Goal: Navigation & Orientation: Understand site structure

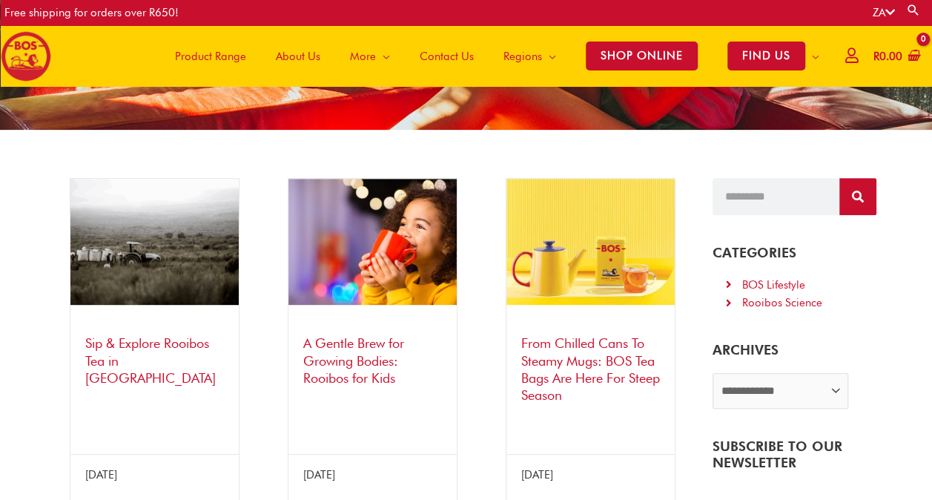
scroll to position [178, 0]
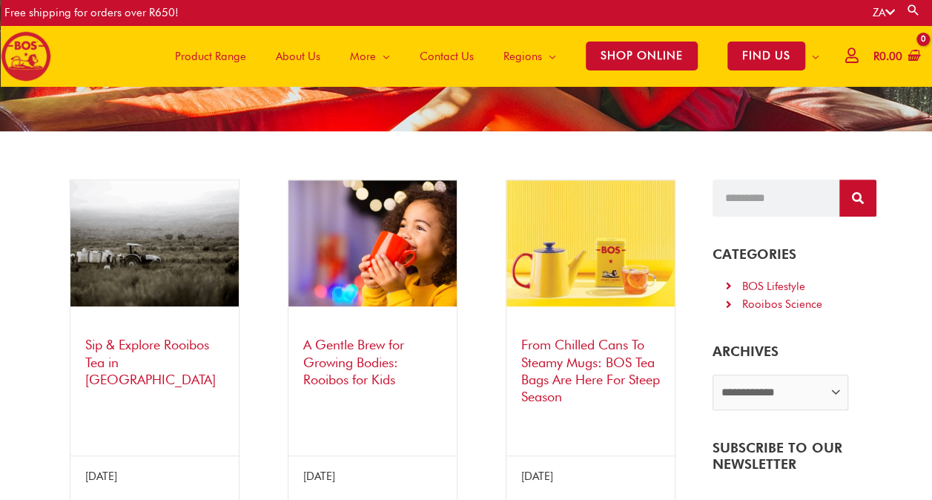
click at [279, 53] on span "About Us" at bounding box center [298, 56] width 44 height 44
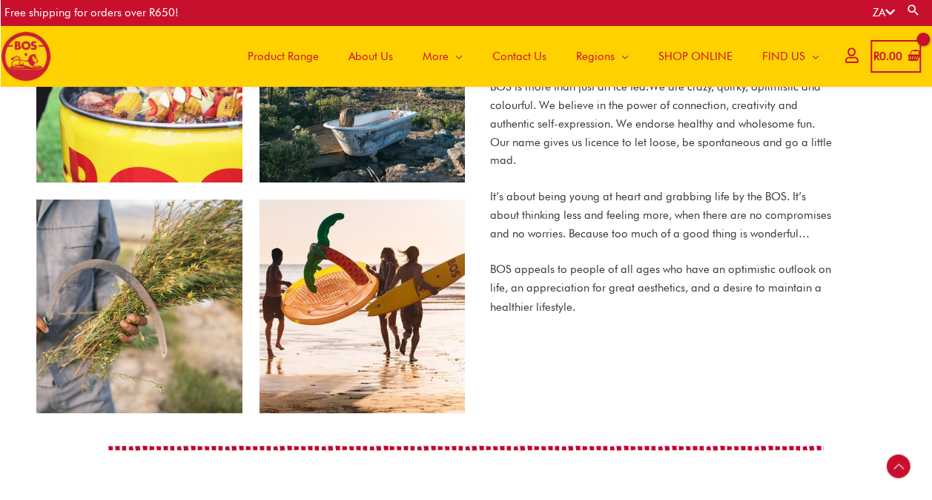
scroll to position [1096, 0]
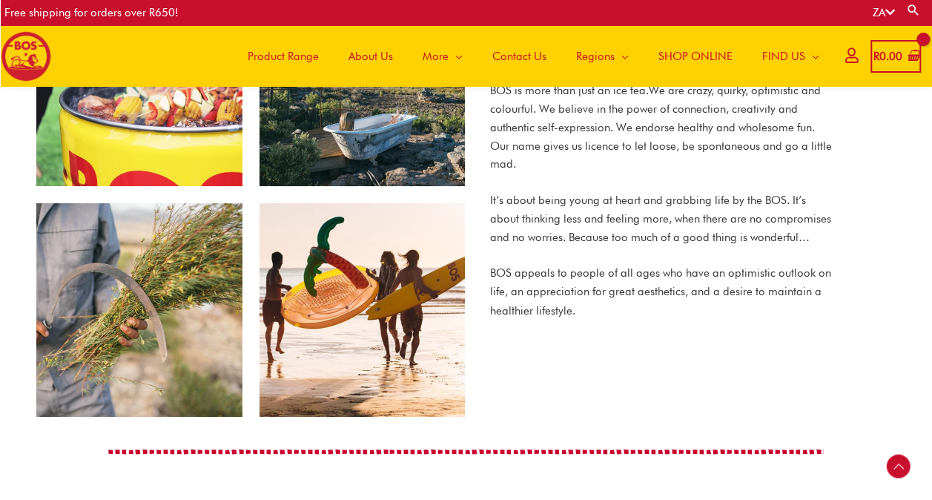
click at [280, 55] on span "Product Range" at bounding box center [283, 56] width 71 height 44
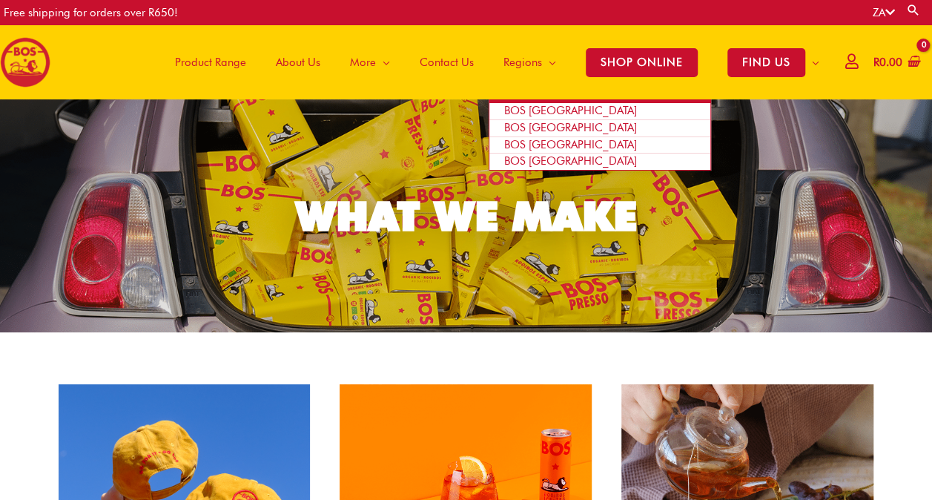
click at [545, 62] on span "Site Navigation" at bounding box center [549, 62] width 14 height 44
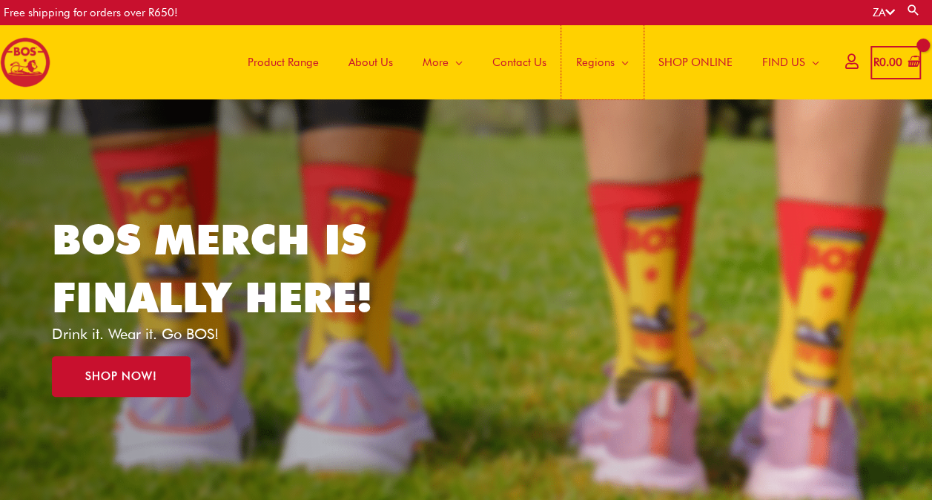
click at [614, 62] on span "Site Navigation" at bounding box center [621, 62] width 14 height 44
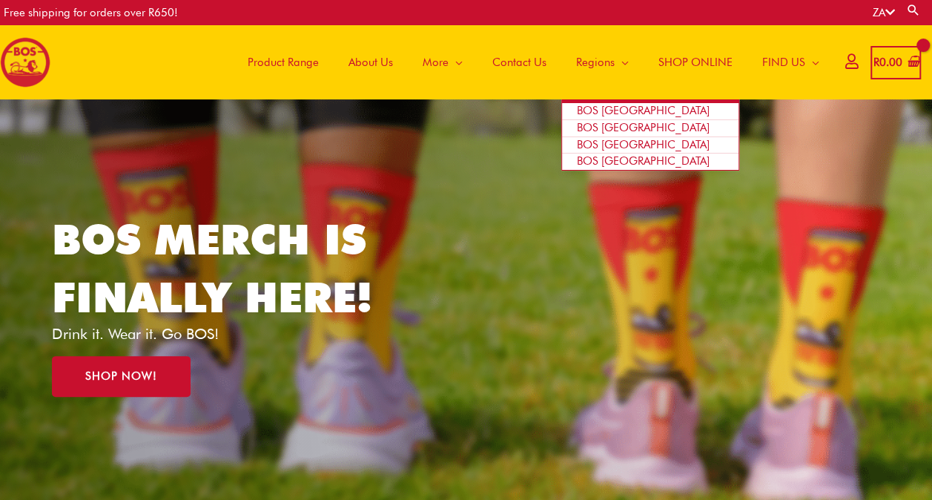
click at [605, 113] on span "BOS [GEOGRAPHIC_DATA]" at bounding box center [643, 110] width 133 height 13
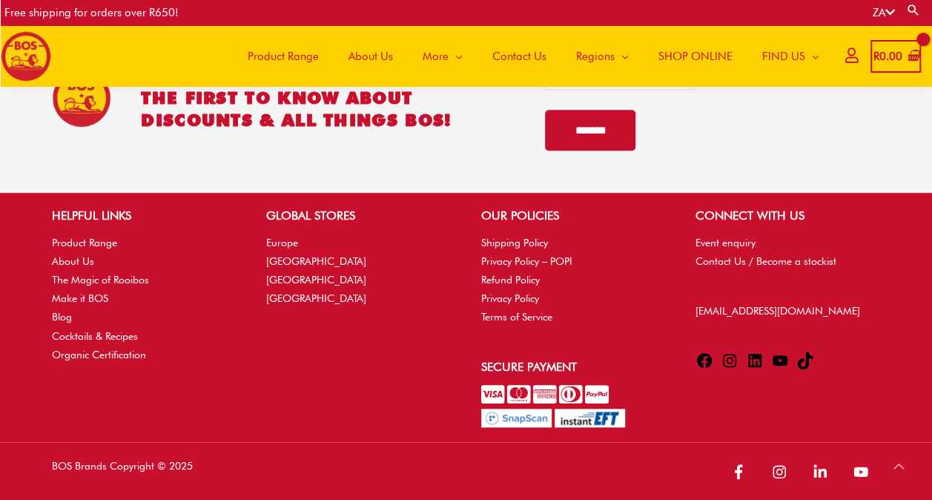
scroll to position [3248, 0]
